Goal: Task Accomplishment & Management: Manage account settings

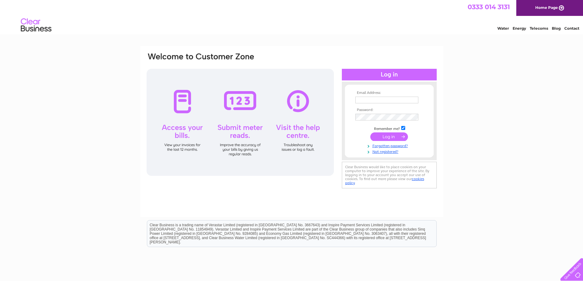
type input "joe.reilly1@nhs.scot"
click at [387, 137] on input "submit" at bounding box center [389, 136] width 38 height 9
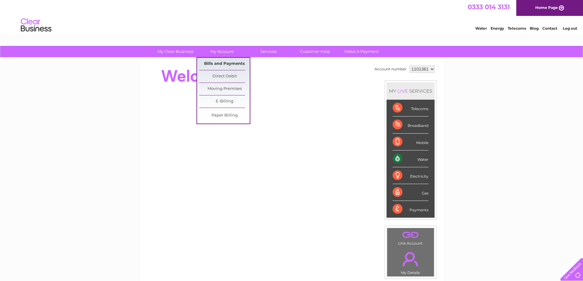
click at [224, 62] on link "Bills and Payments" at bounding box center [224, 64] width 50 height 12
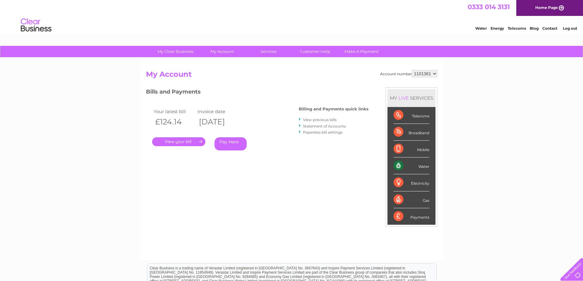
click at [184, 140] on link "." at bounding box center [178, 141] width 53 height 9
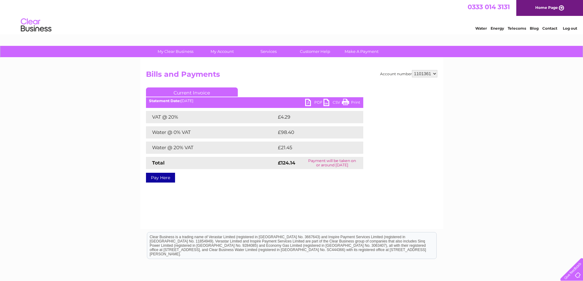
click at [316, 103] on link "PDF" at bounding box center [314, 103] width 18 height 9
